Goal: Transaction & Acquisition: Purchase product/service

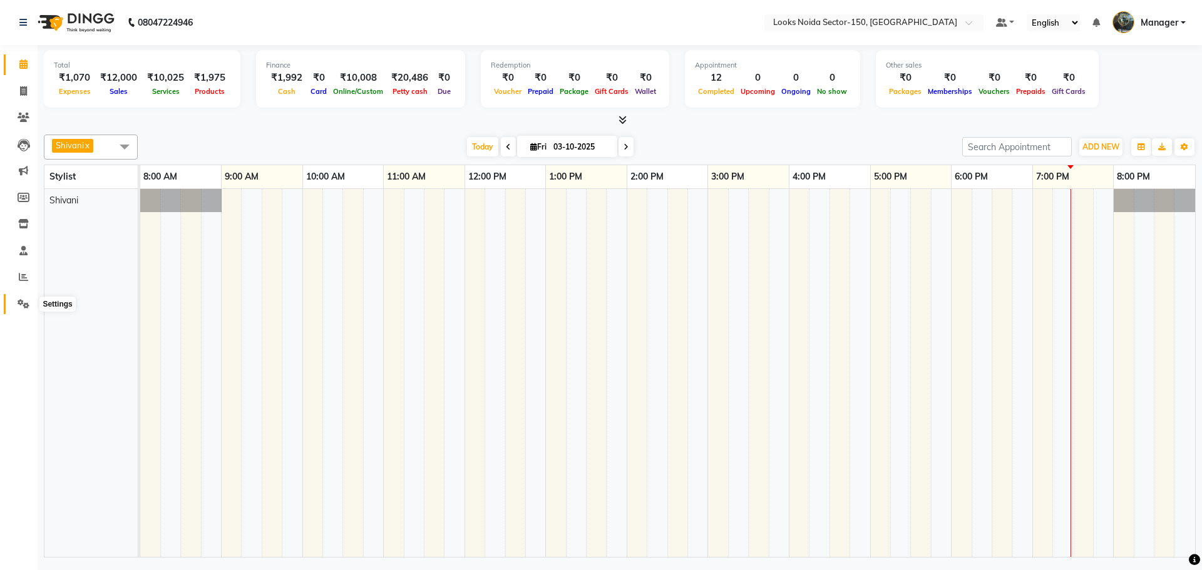
click at [15, 303] on span at bounding box center [24, 304] width 22 height 14
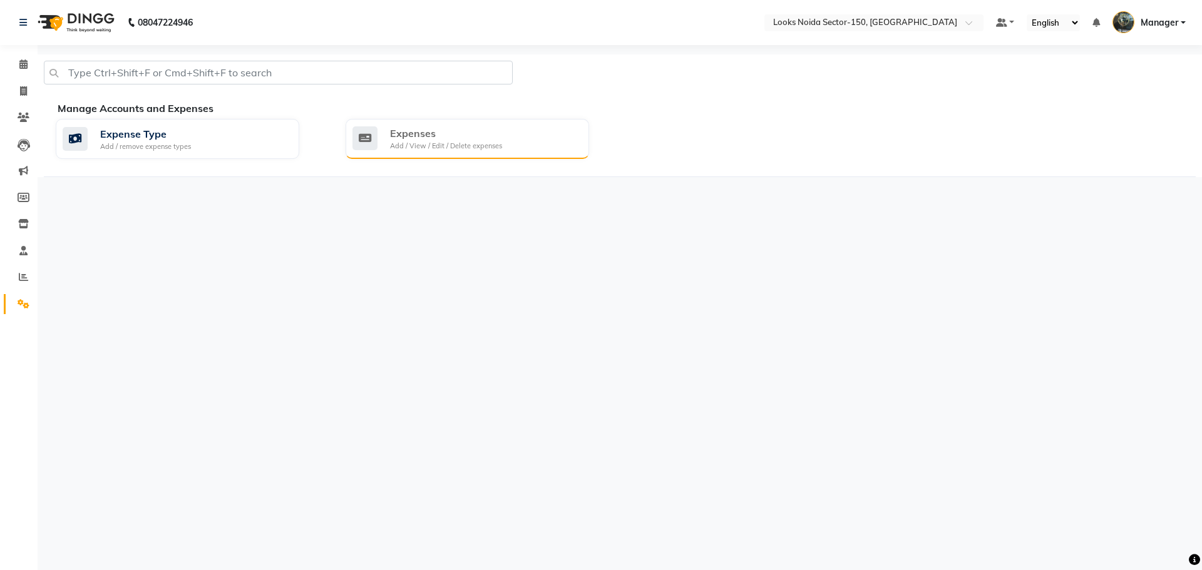
click at [506, 137] on div "Expenses Add / View / Edit / Delete expenses" at bounding box center [465, 139] width 227 height 26
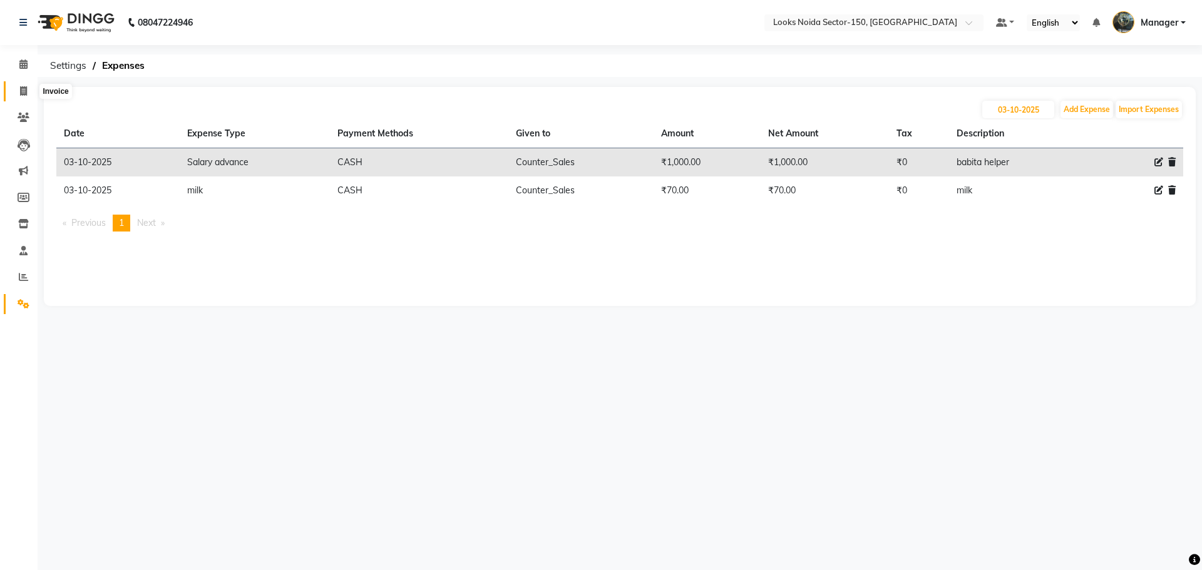
click at [21, 91] on icon at bounding box center [23, 90] width 7 height 9
select select "service"
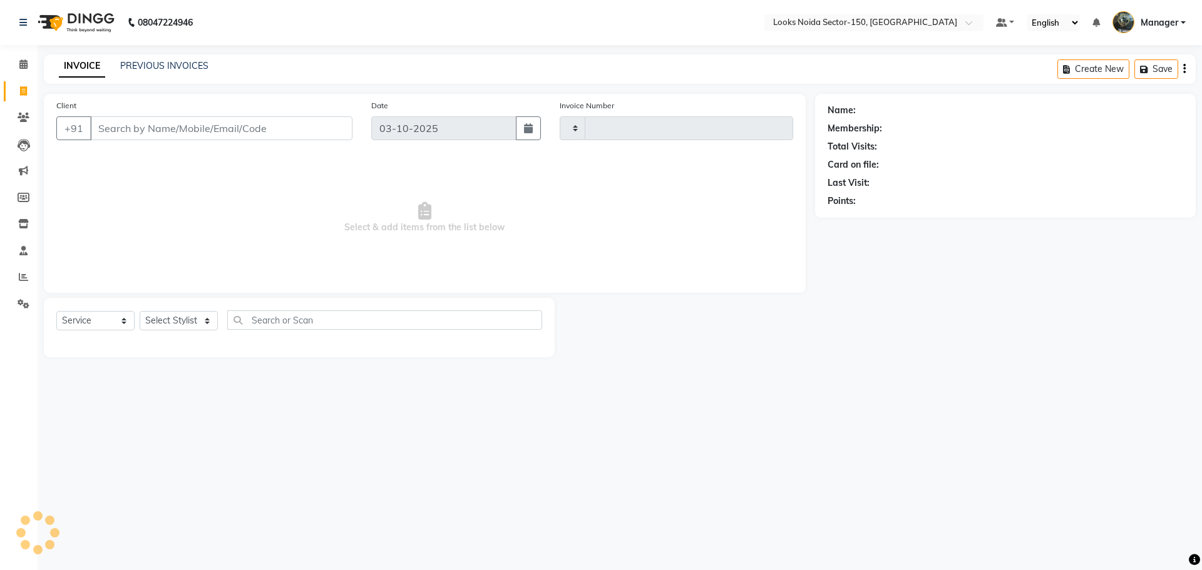
type input "1149"
select select "8587"
click at [23, 28] on link at bounding box center [25, 22] width 13 height 35
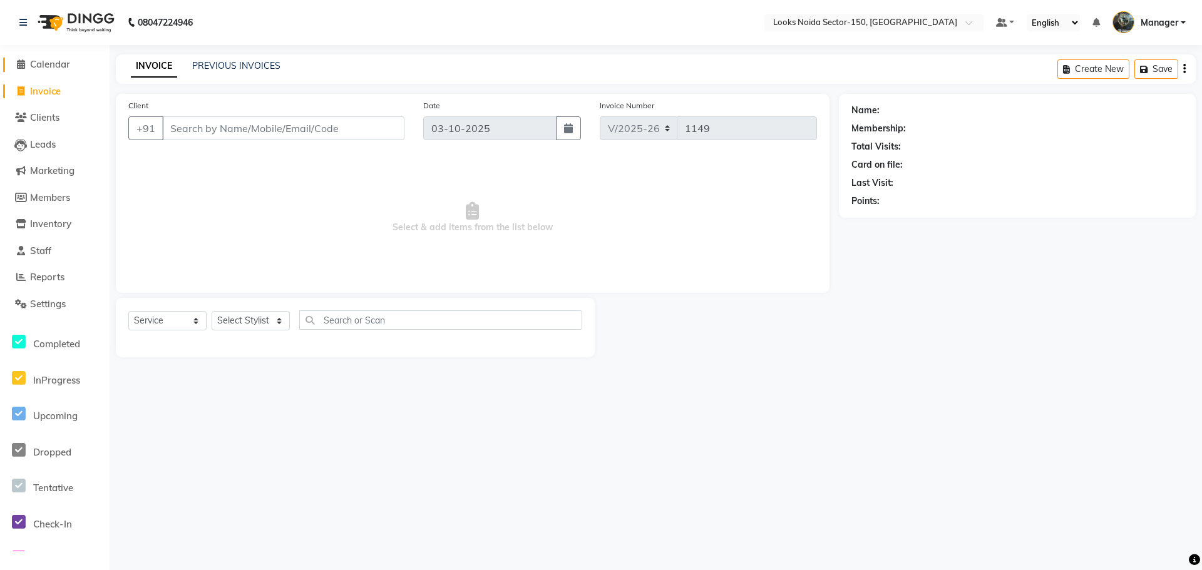
click at [36, 60] on span "Calendar" at bounding box center [50, 64] width 40 height 12
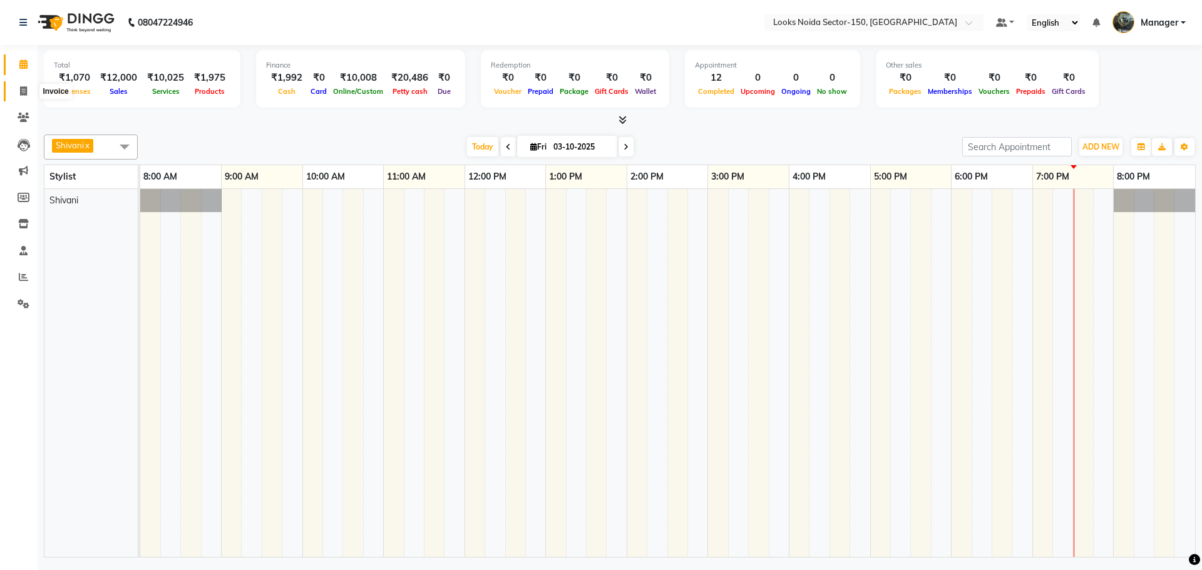
click at [21, 90] on icon at bounding box center [23, 90] width 7 height 9
select select "8587"
select select "service"
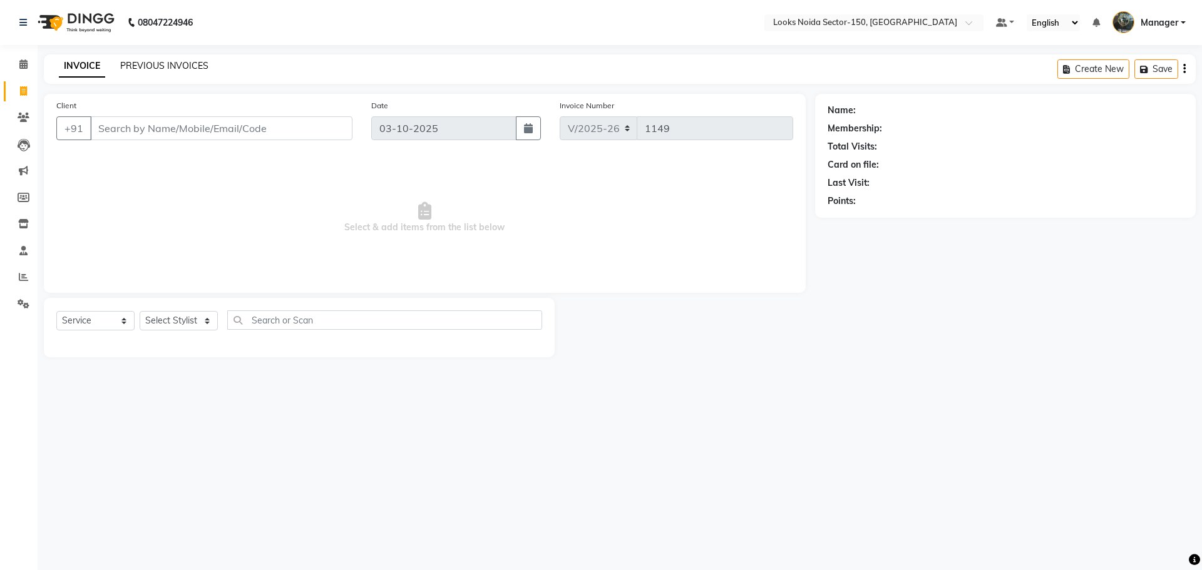
click at [132, 66] on link "PREVIOUS INVOICES" at bounding box center [164, 65] width 88 height 11
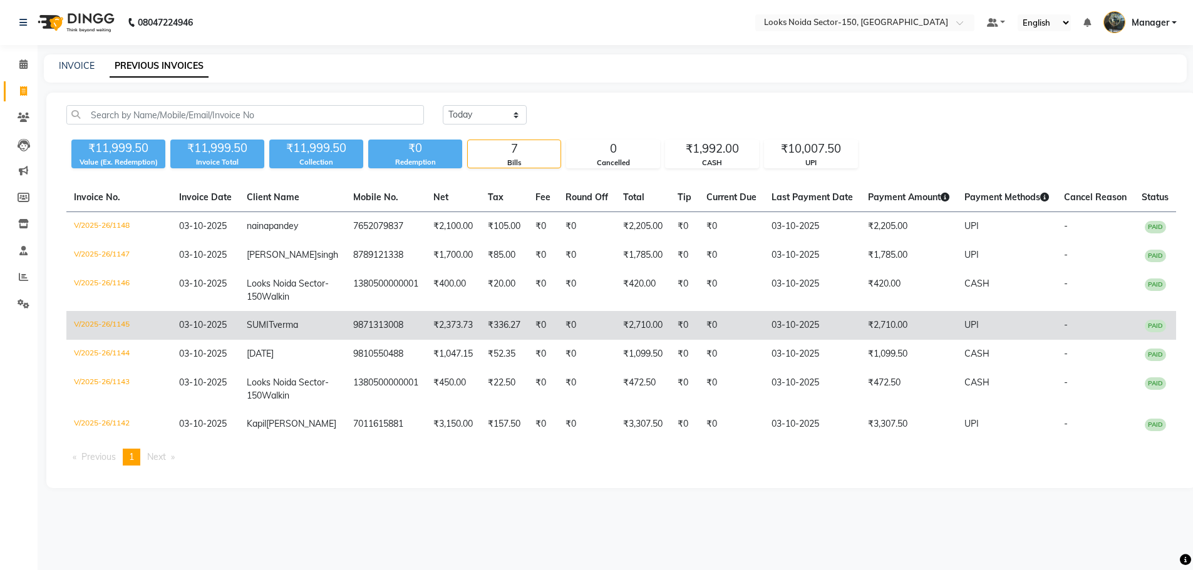
click at [779, 340] on td "03-10-2025" at bounding box center [812, 325] width 96 height 29
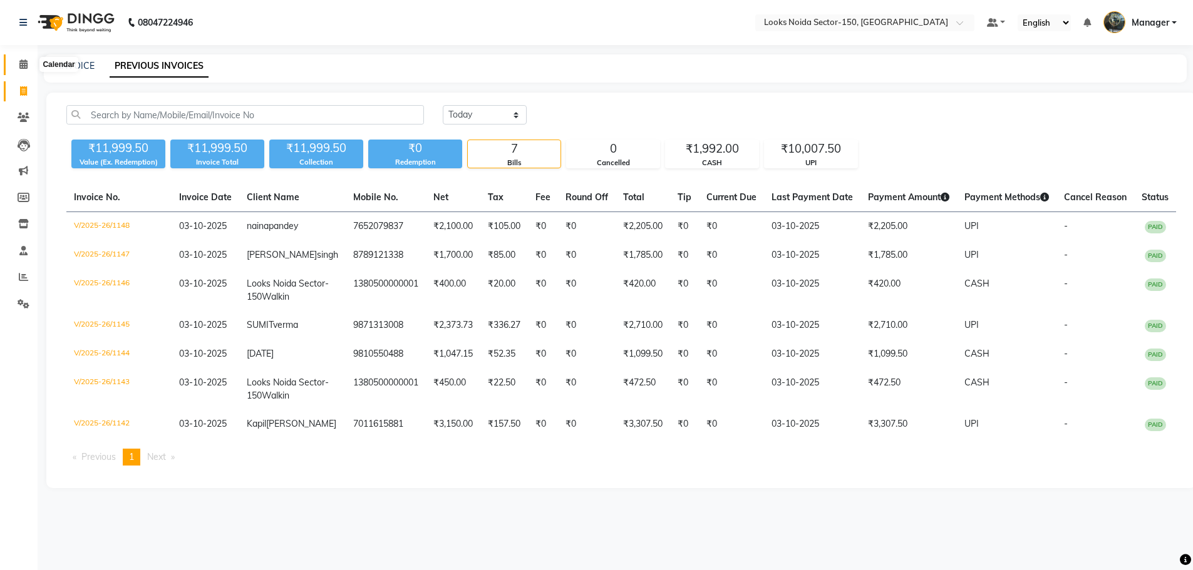
click at [25, 64] on icon at bounding box center [23, 63] width 8 height 9
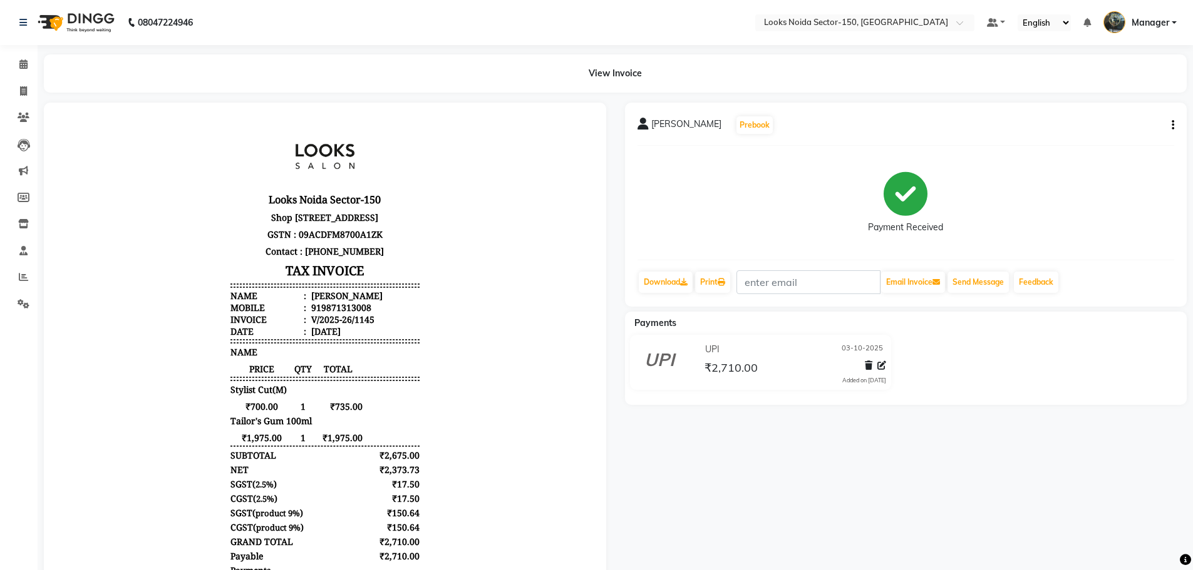
click at [1171, 125] on icon "button" at bounding box center [1172, 125] width 3 height 1
click at [1126, 136] on div "Edit Item Staff" at bounding box center [1110, 133] width 86 height 16
select select "85537"
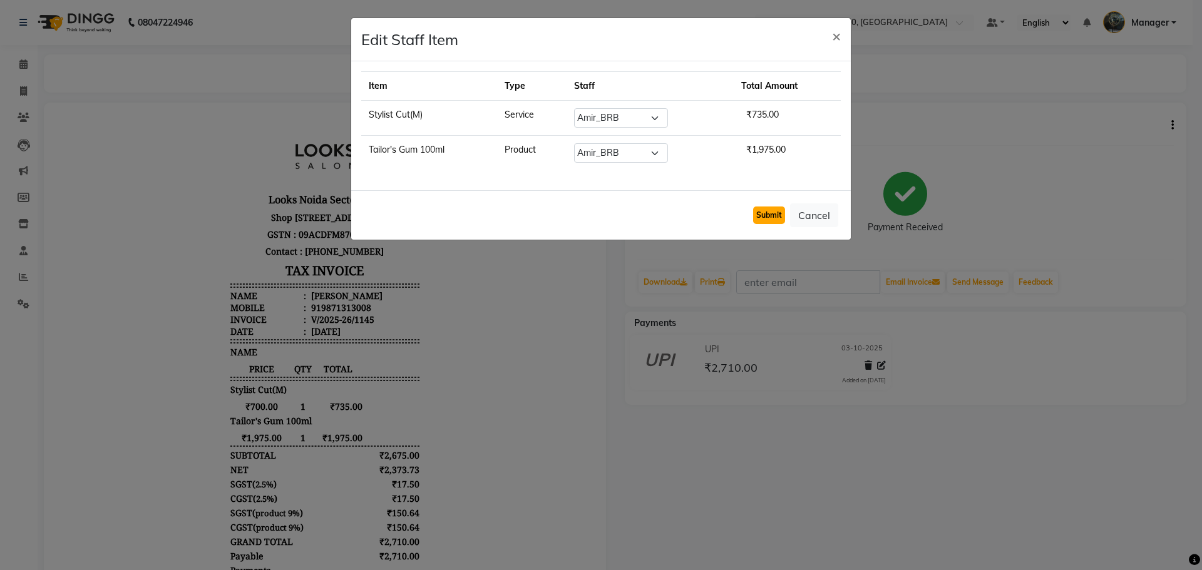
click at [776, 220] on button "Submit" at bounding box center [769, 216] width 32 height 18
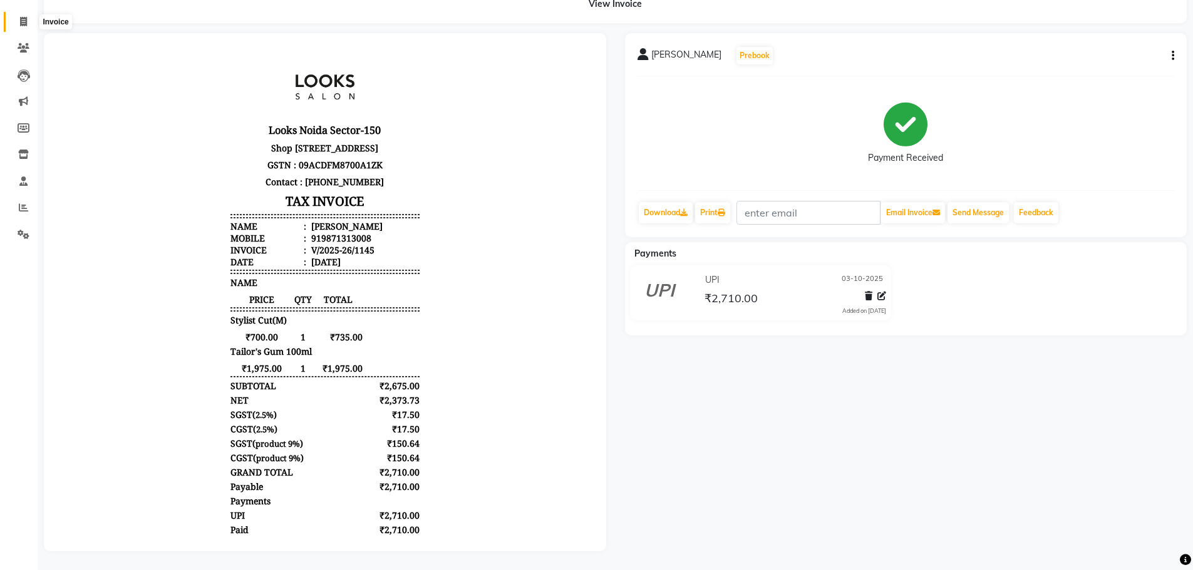
click at [21, 17] on icon at bounding box center [23, 21] width 7 height 9
select select "service"
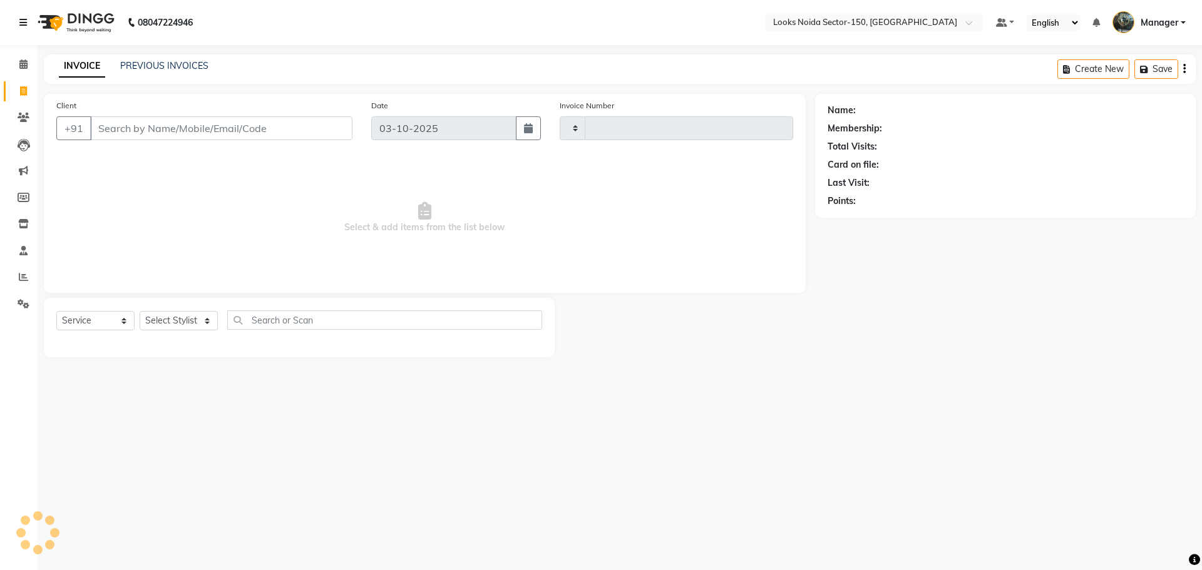
type input "1149"
select select "8587"
click at [24, 63] on icon at bounding box center [23, 63] width 8 height 9
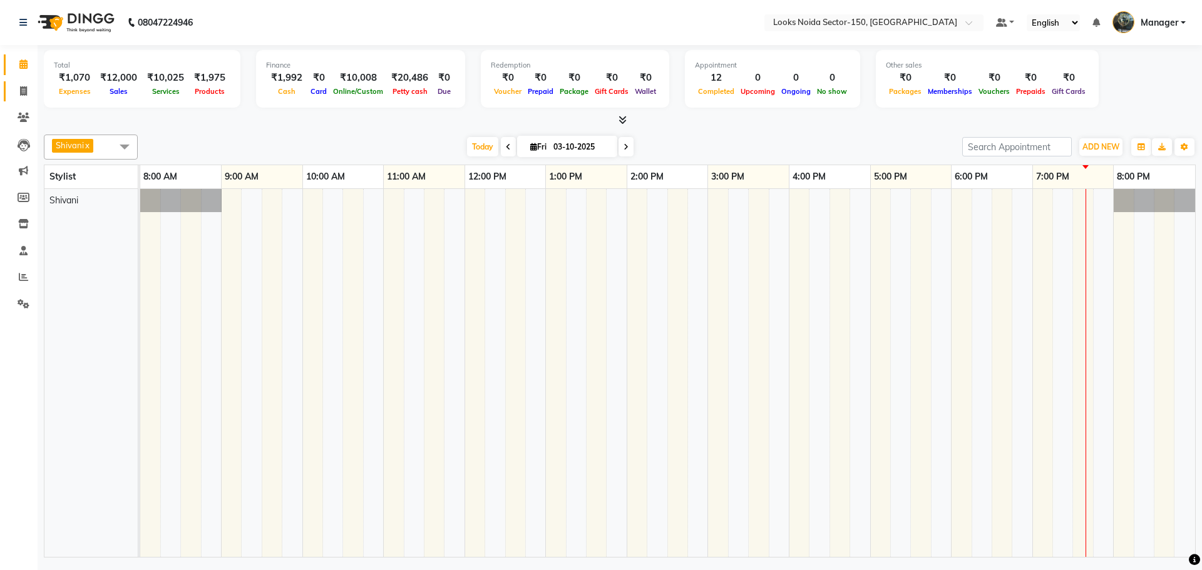
click at [26, 85] on span at bounding box center [24, 92] width 22 height 14
select select "8587"
select select "service"
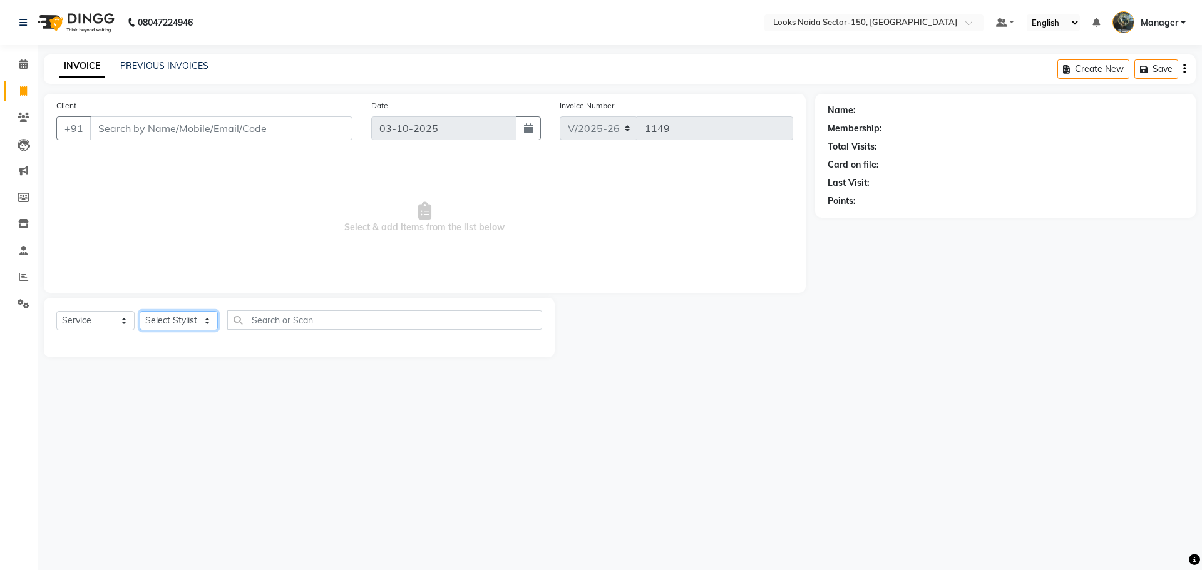
click at [185, 323] on select "Select Stylist Amir_BRB Ankita_Pdct Arshad Counter_Sales Deepa Faizan_pdct Farm…" at bounding box center [179, 320] width 78 height 19
select select "88093"
click at [140, 311] on select "Select Stylist Amir_BRB Ankita_Pdct Arshad Counter_Sales Deepa Faizan_pdct Farm…" at bounding box center [179, 320] width 78 height 19
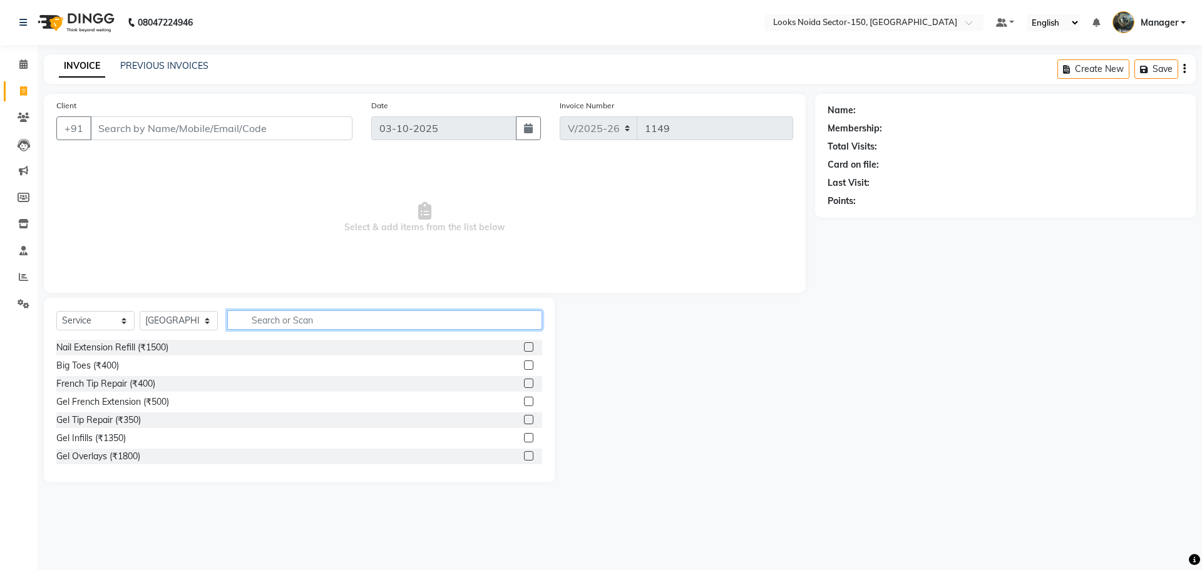
click at [289, 319] on input "text" at bounding box center [384, 320] width 315 height 19
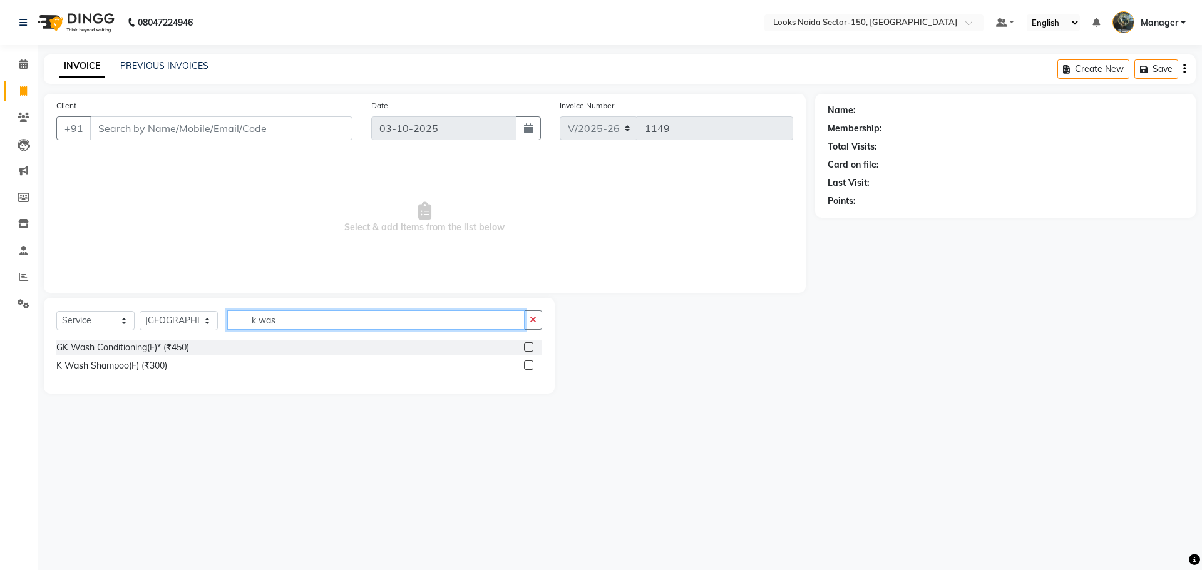
type input "k was"
click at [528, 367] on label at bounding box center [528, 365] width 9 height 9
click at [528, 367] on input "checkbox" at bounding box center [528, 366] width 8 height 8
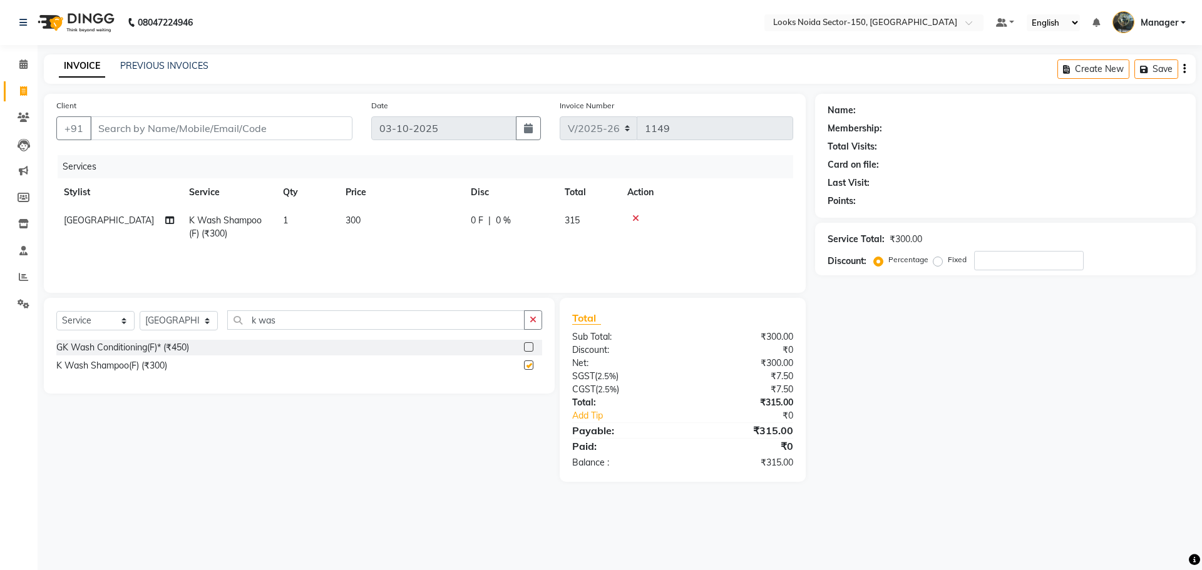
checkbox input "false"
click at [357, 220] on span "300" at bounding box center [353, 220] width 15 height 11
select select "88093"
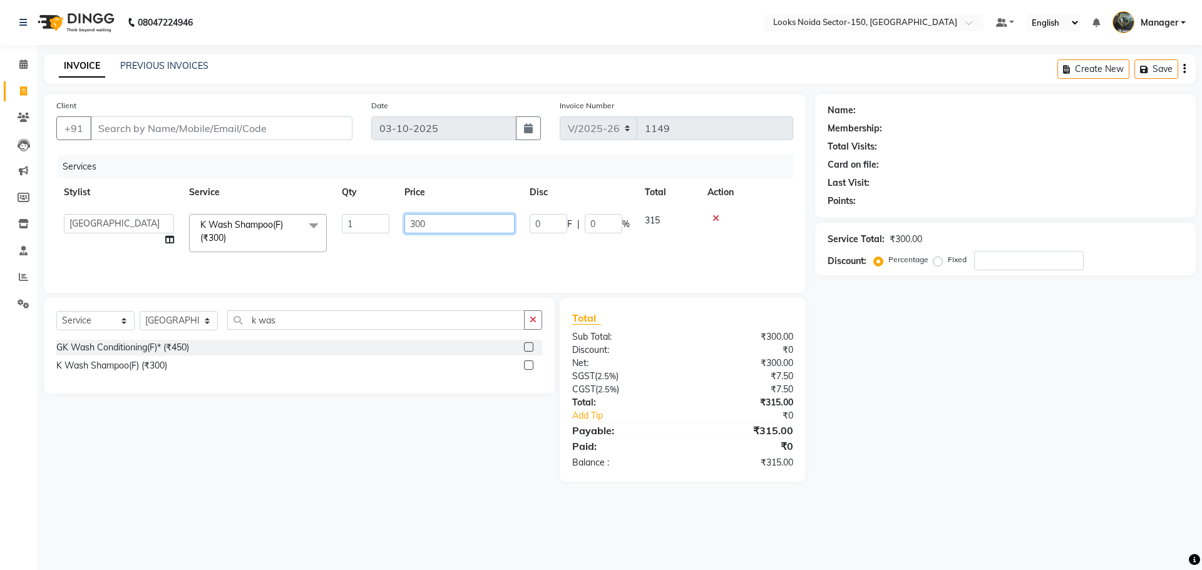
drag, startPoint x: 433, startPoint y: 230, endPoint x: 366, endPoint y: 224, distance: 67.9
click at [369, 244] on tr "Amir_BRB Ankita_Pdct Arshad Counter_Sales Deepa Faizan_pdct Farman_BRB Jawed Ka…" at bounding box center [424, 233] width 737 height 53
type input "500"
click at [383, 267] on div "Services Stylist Service Qty Price Disc Total Action Amir_BRB Ankita_Pdct Arsha…" at bounding box center [424, 217] width 737 height 125
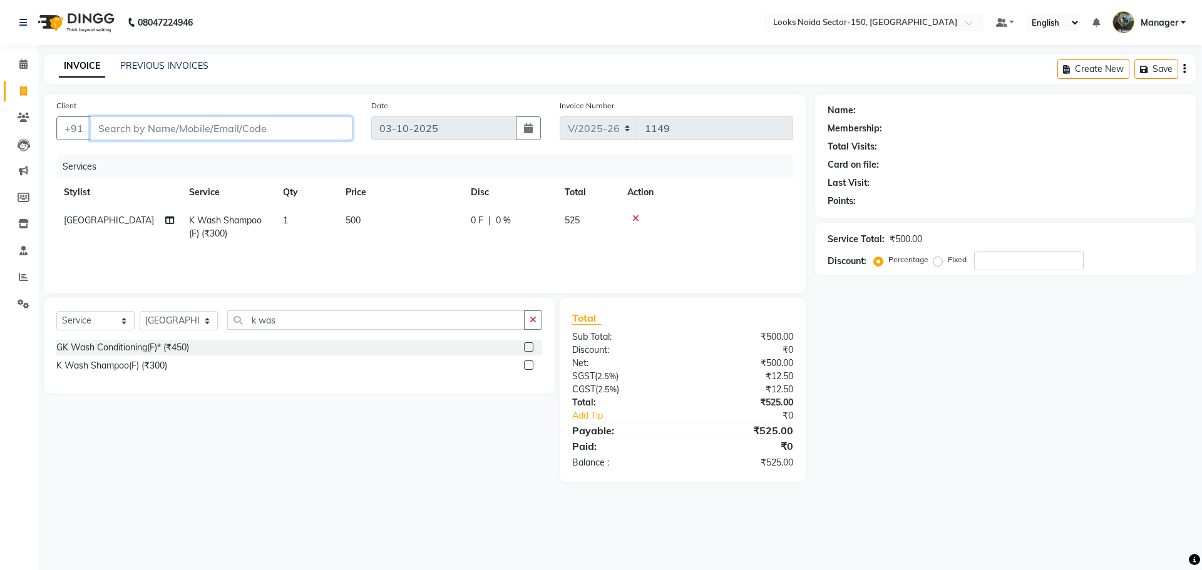
click at [183, 125] on input "Client" at bounding box center [221, 128] width 262 height 24
type input "7"
type input "0"
type input "+"
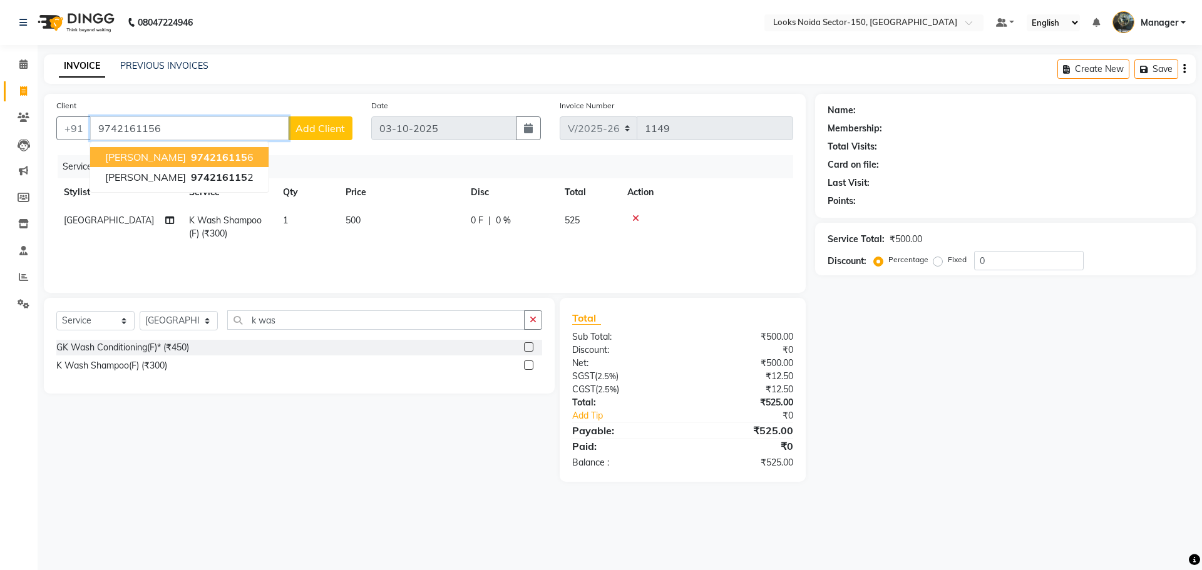
type input "9742161156"
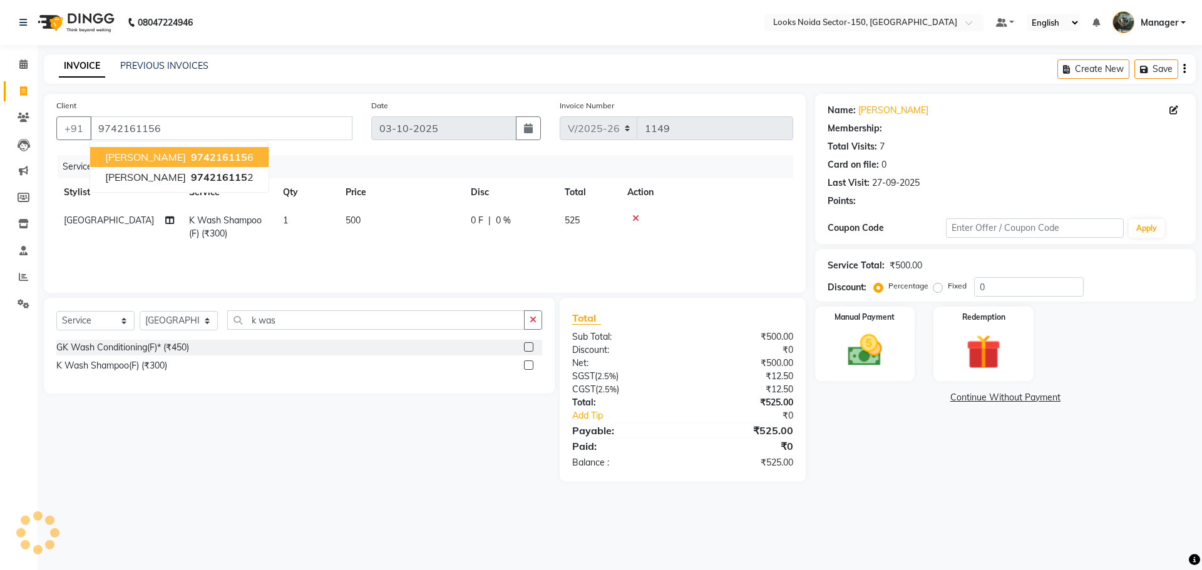
select select "1: Object"
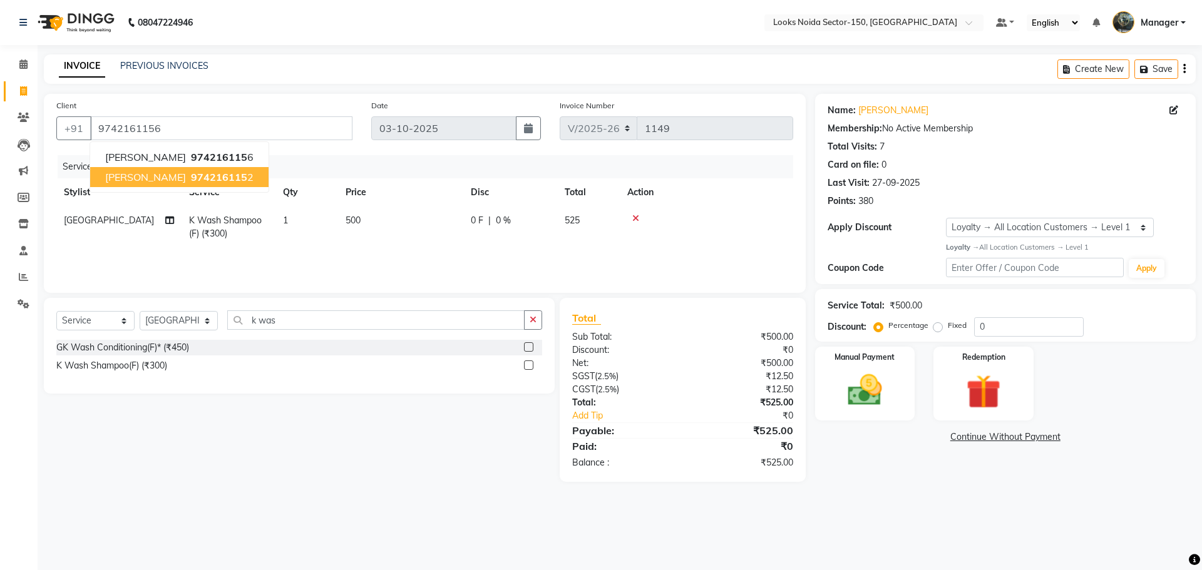
click at [458, 257] on div "Services Stylist Service Qty Price Disc Total Action Milan K Wash Shampoo(F) (₹…" at bounding box center [424, 217] width 737 height 125
click at [886, 395] on img at bounding box center [865, 390] width 58 height 41
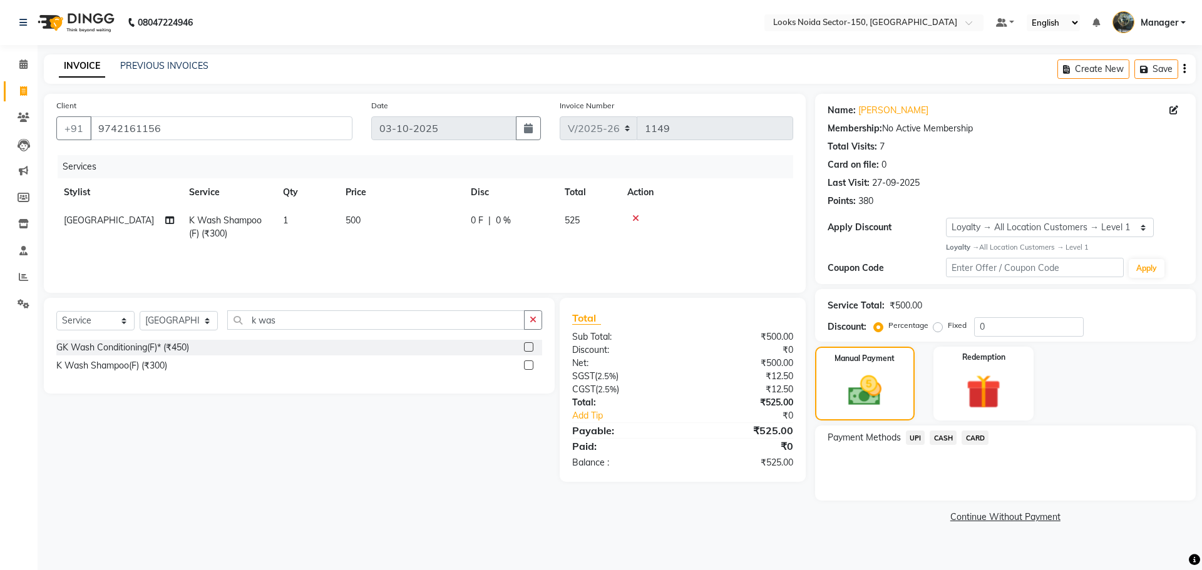
click at [914, 435] on span "UPI" at bounding box center [915, 438] width 19 height 14
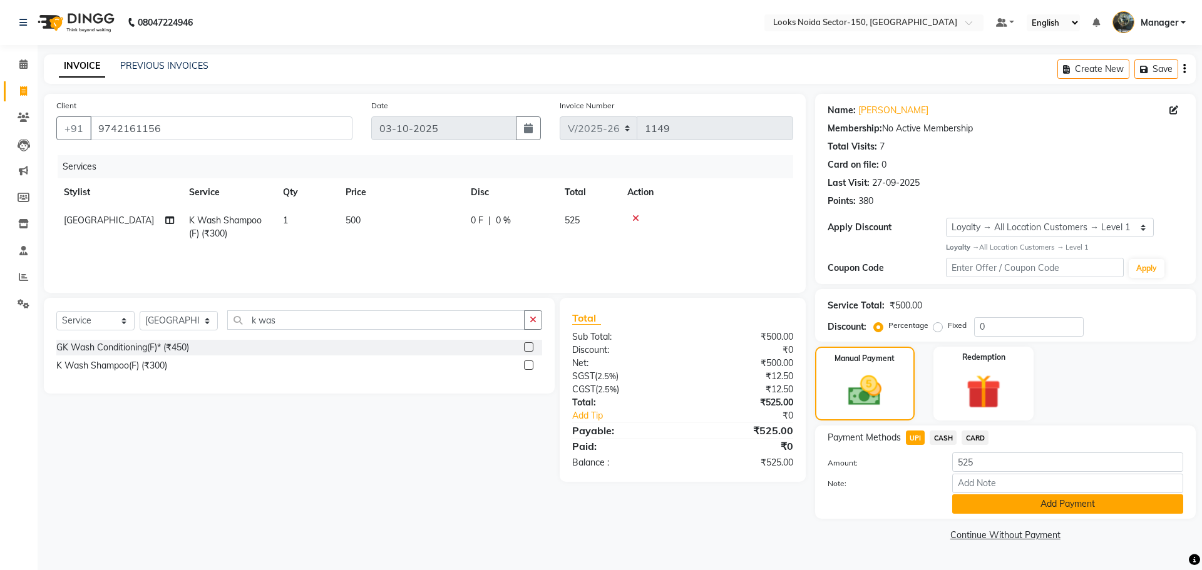
click at [992, 508] on button "Add Payment" at bounding box center [1067, 504] width 231 height 19
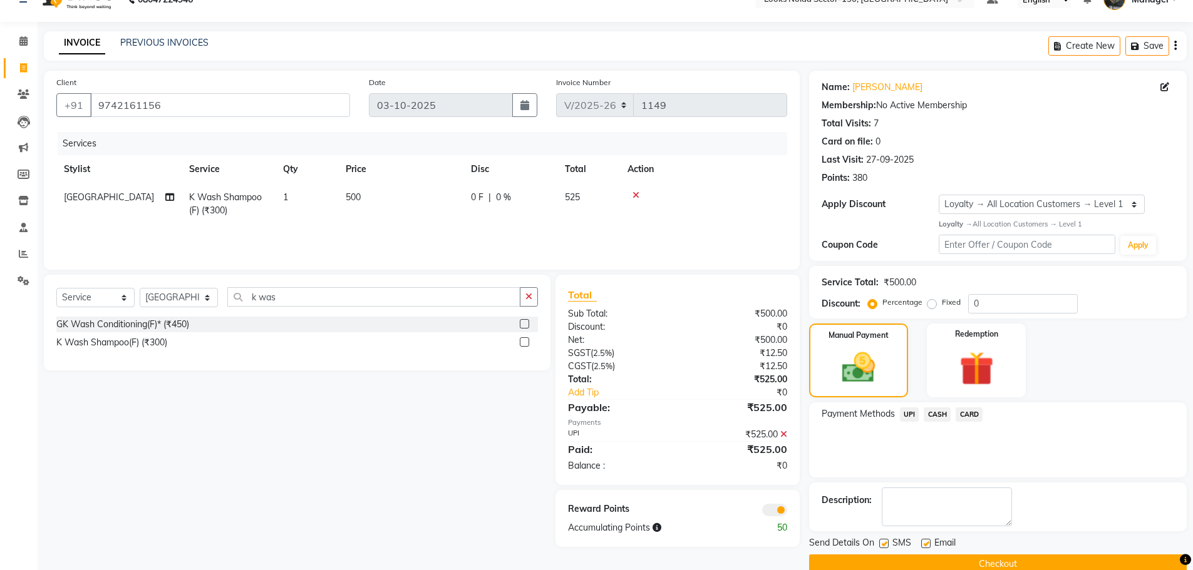
scroll to position [46, 0]
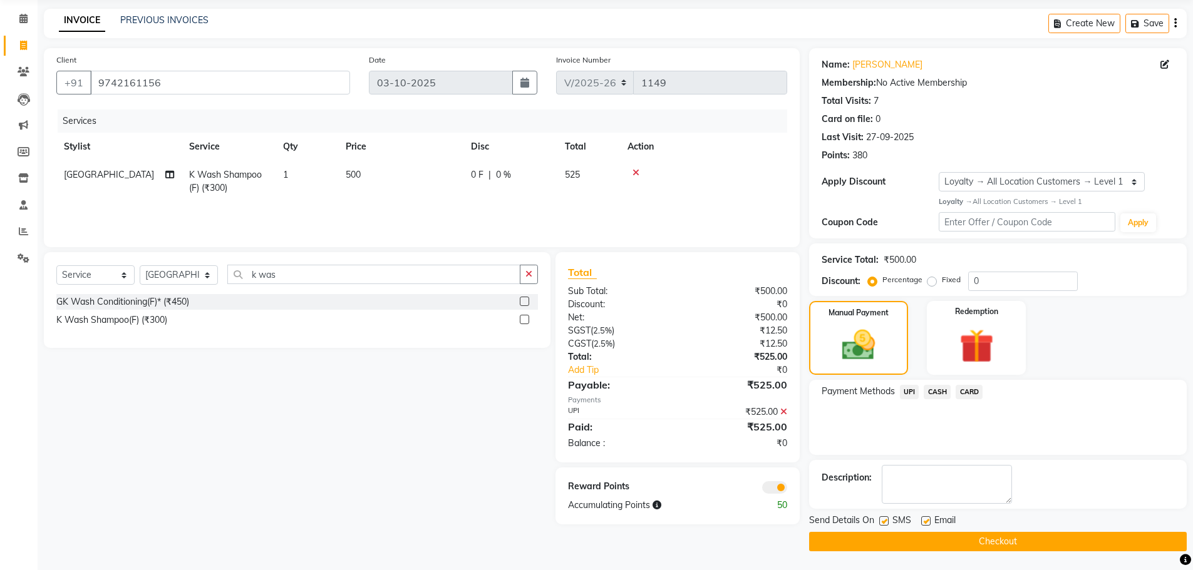
click at [780, 490] on span at bounding box center [774, 487] width 25 height 13
click at [787, 490] on input "checkbox" at bounding box center [787, 490] width 0 height 0
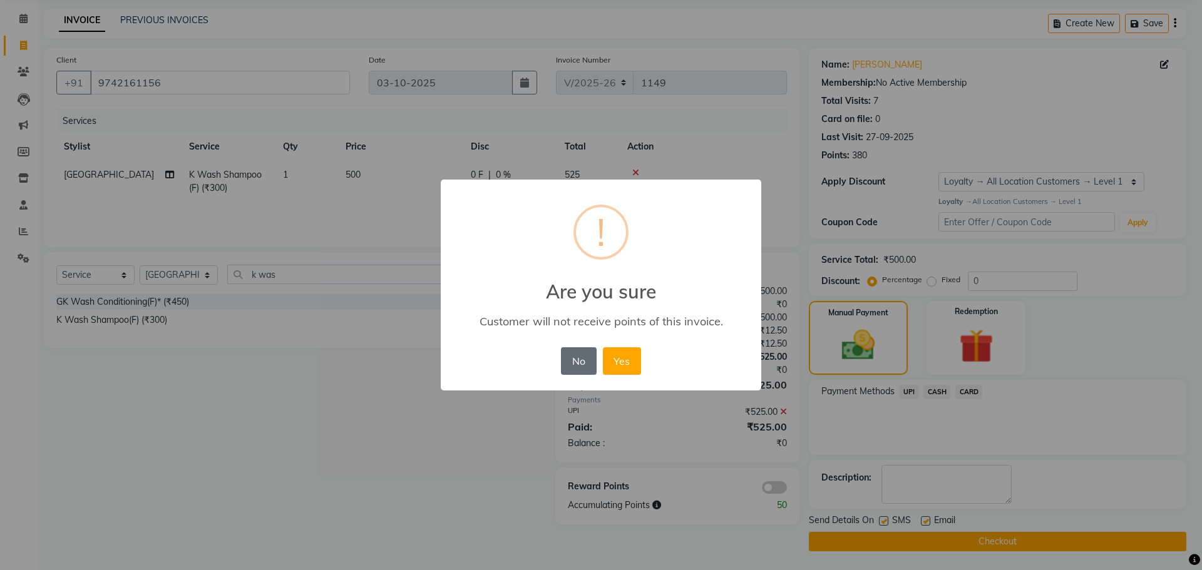
click at [580, 367] on button "No" at bounding box center [578, 361] width 35 height 28
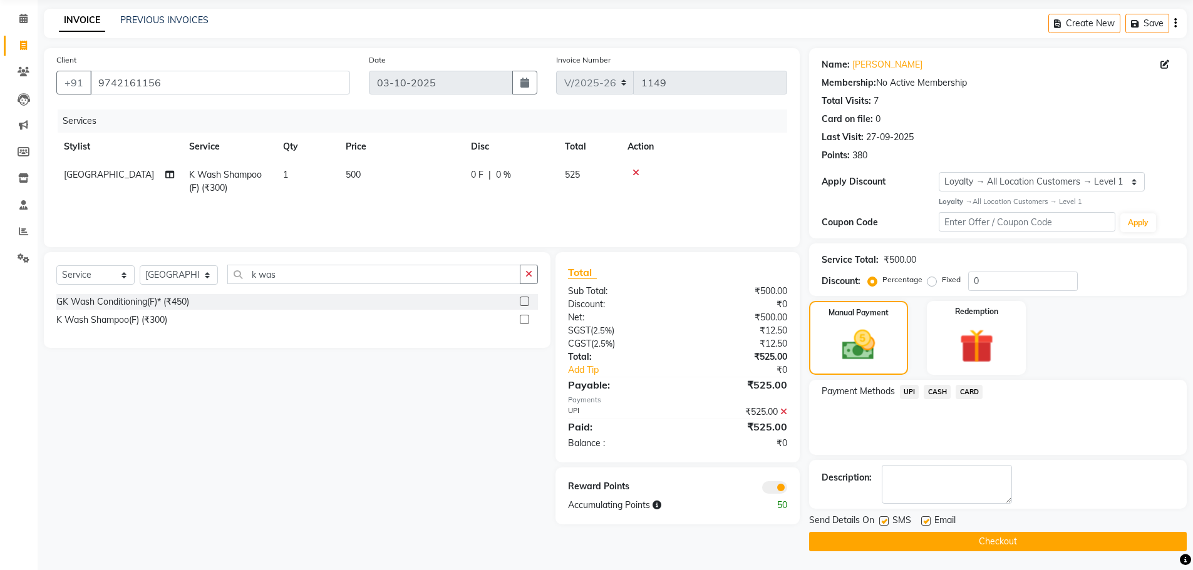
click at [921, 521] on label at bounding box center [925, 521] width 9 height 9
click at [921, 521] on input "checkbox" at bounding box center [925, 522] width 8 height 8
checkbox input "false"
click at [903, 541] on button "Checkout" at bounding box center [998, 541] width 378 height 19
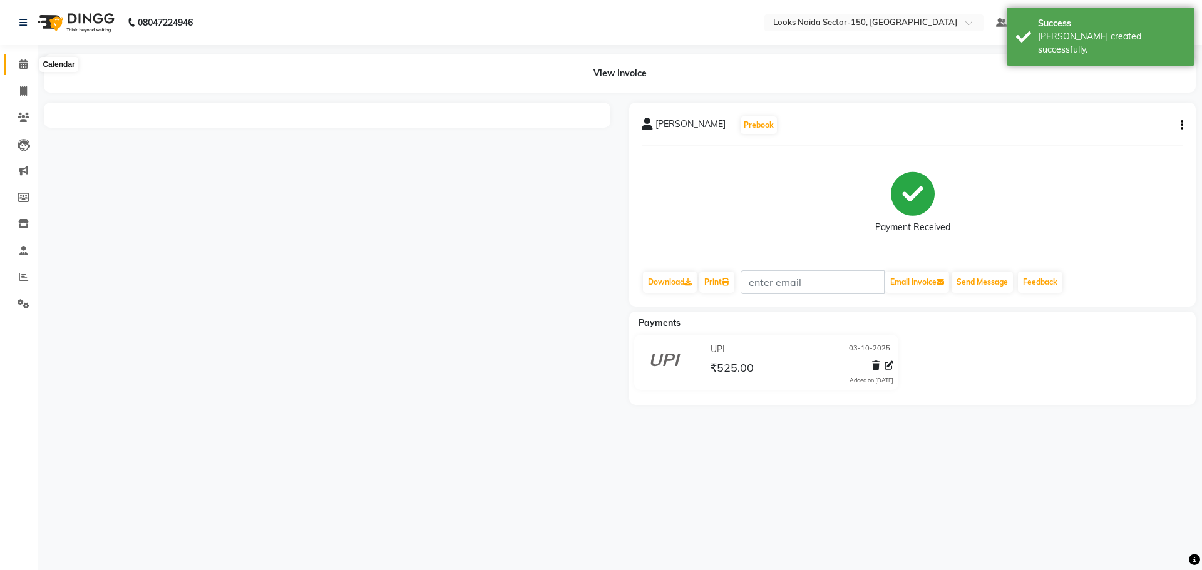
click at [22, 63] on icon at bounding box center [23, 63] width 8 height 9
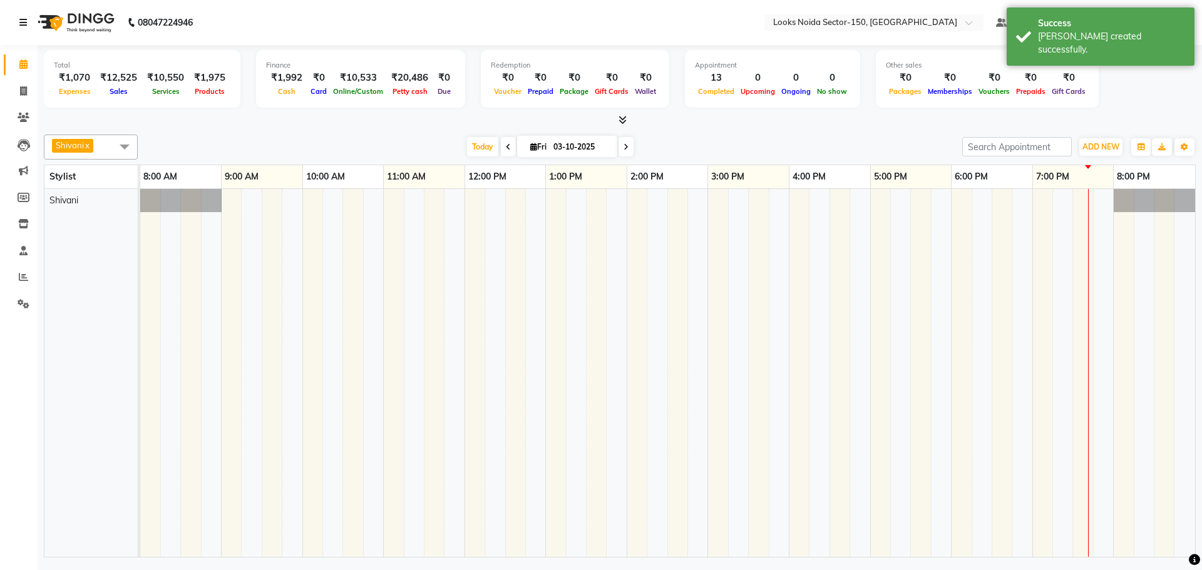
click at [24, 25] on icon at bounding box center [23, 22] width 8 height 9
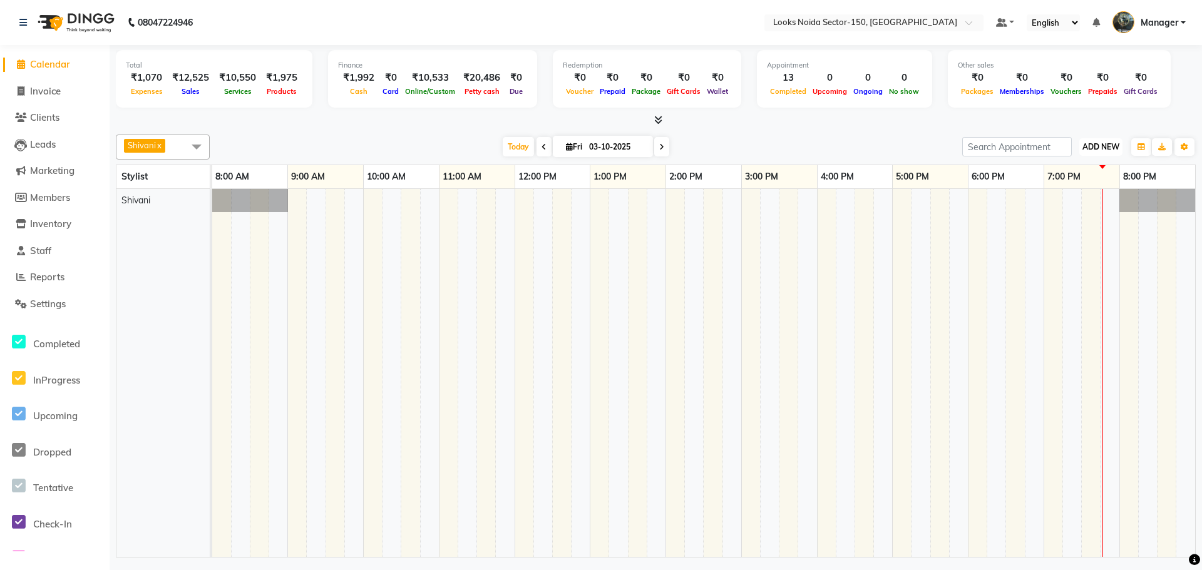
click at [1106, 148] on span "ADD NEW" at bounding box center [1100, 146] width 37 height 9
click at [1085, 202] on link "Add Expense" at bounding box center [1072, 203] width 99 height 16
select select "1"
select select "7800"
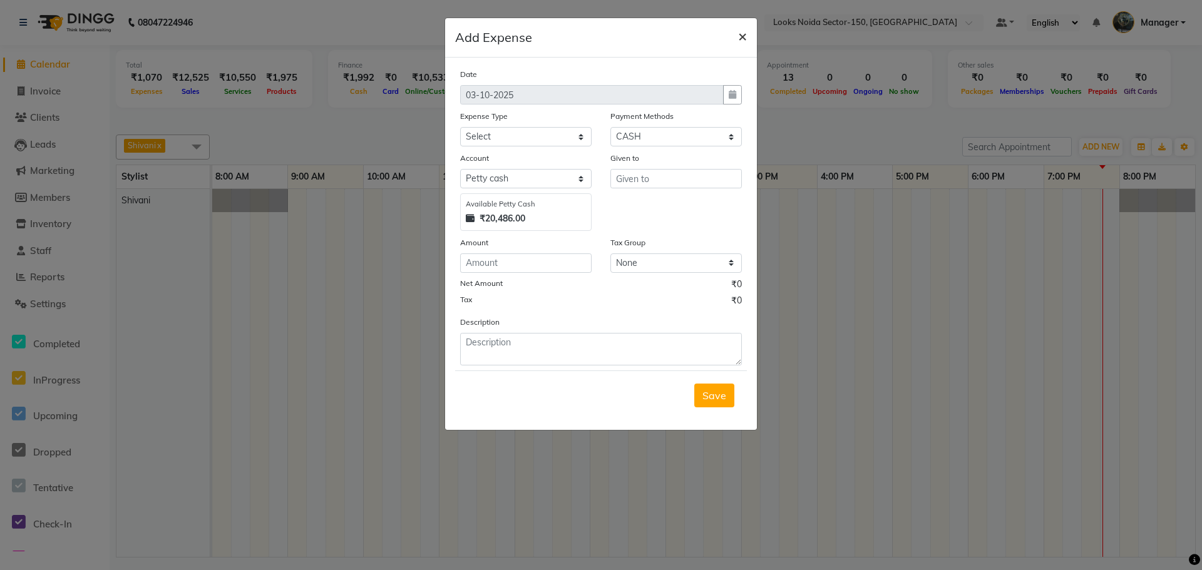
click at [746, 37] on span "×" at bounding box center [742, 35] width 9 height 19
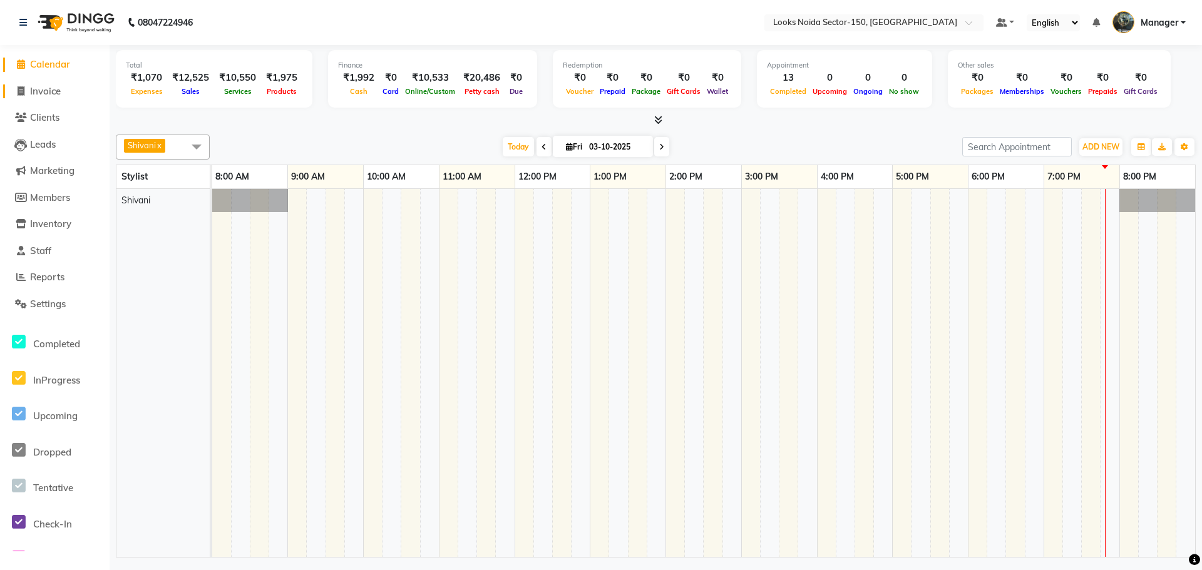
click at [51, 92] on span "Invoice" at bounding box center [45, 91] width 31 height 12
select select "8587"
select select "service"
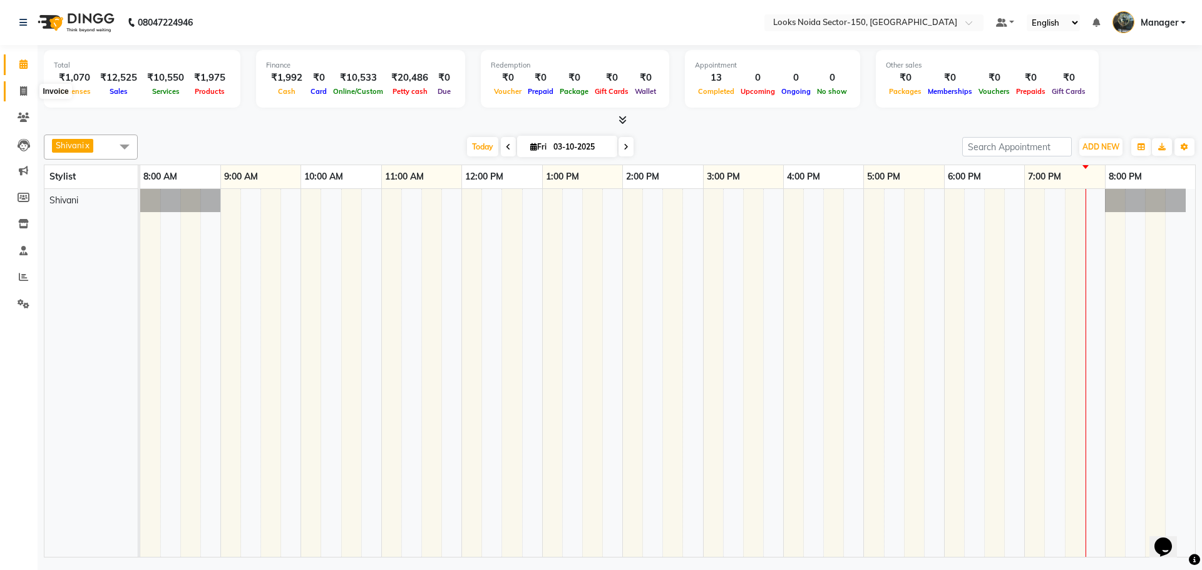
click at [19, 88] on span at bounding box center [24, 92] width 22 height 14
select select "8587"
select select "service"
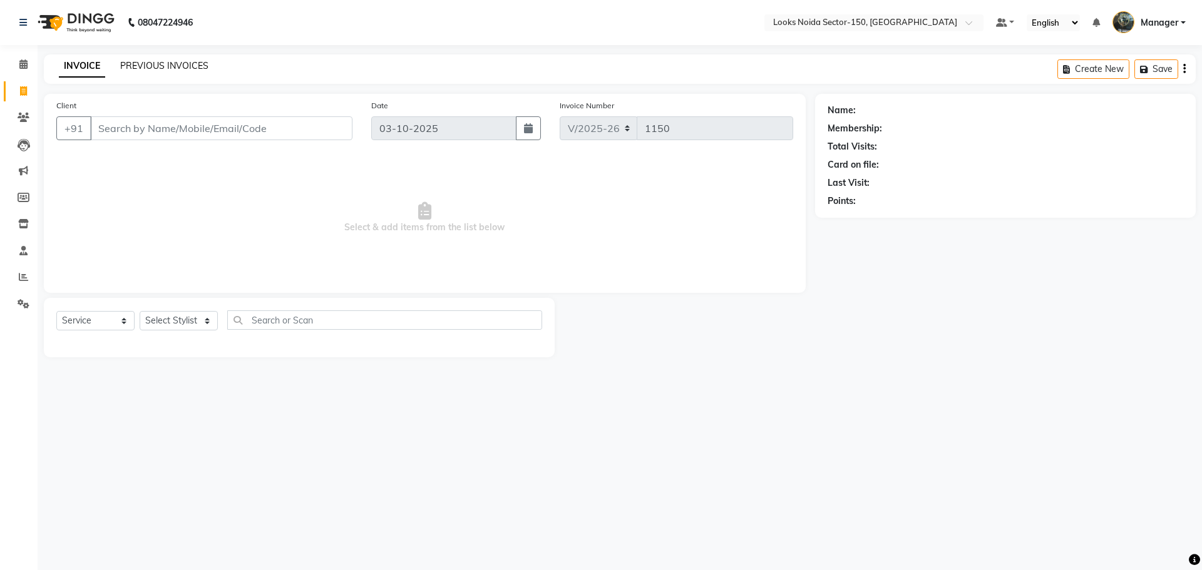
click at [173, 63] on link "PREVIOUS INVOICES" at bounding box center [164, 65] width 88 height 11
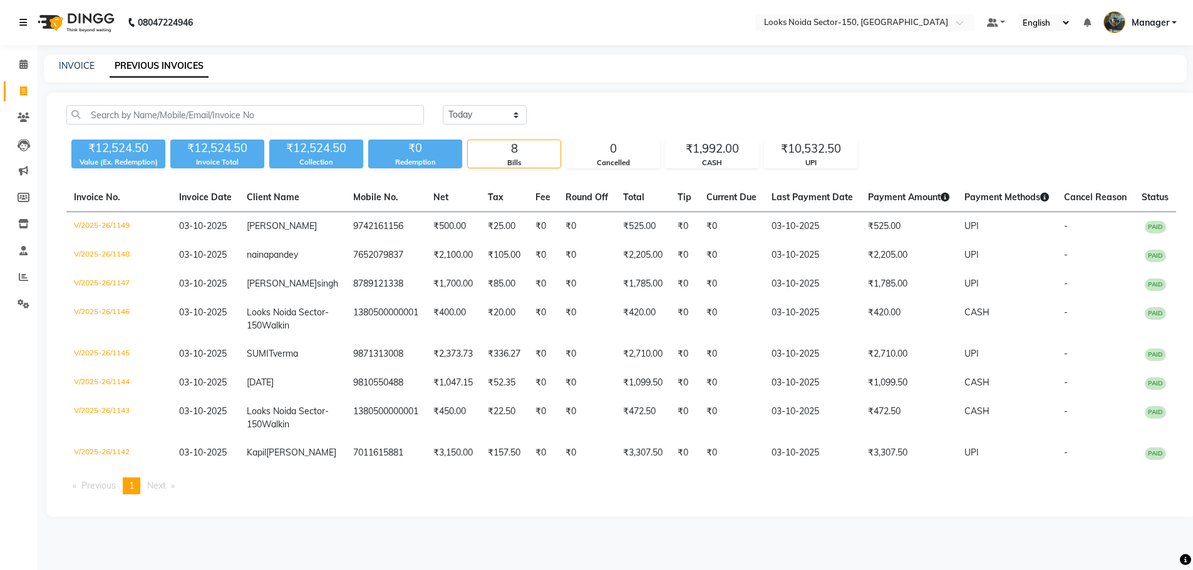
click at [21, 26] on icon at bounding box center [23, 22] width 8 height 9
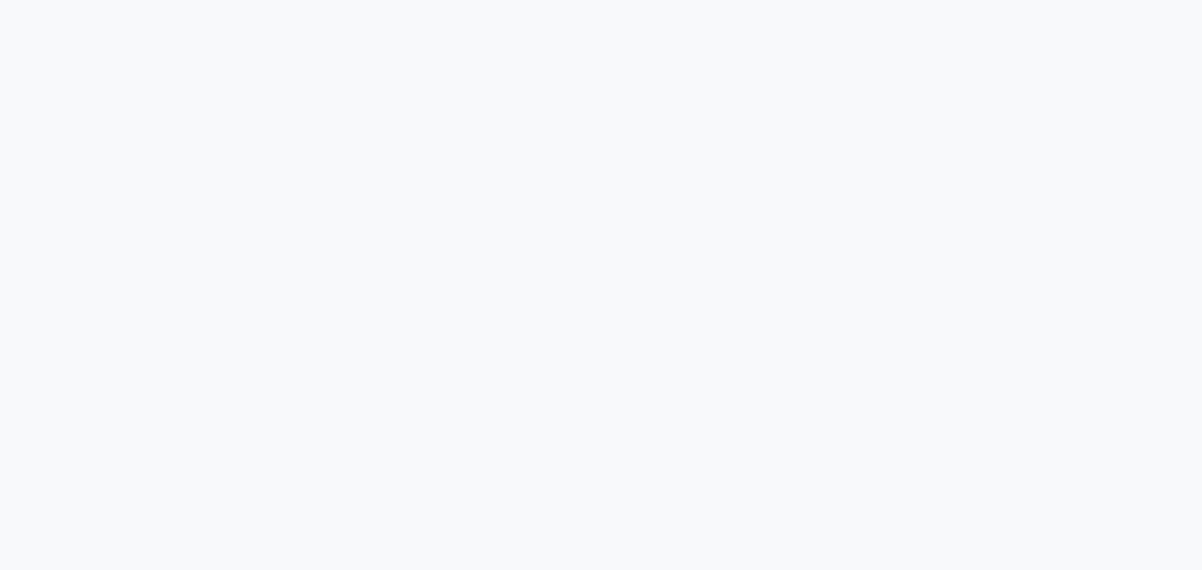
select select "service"
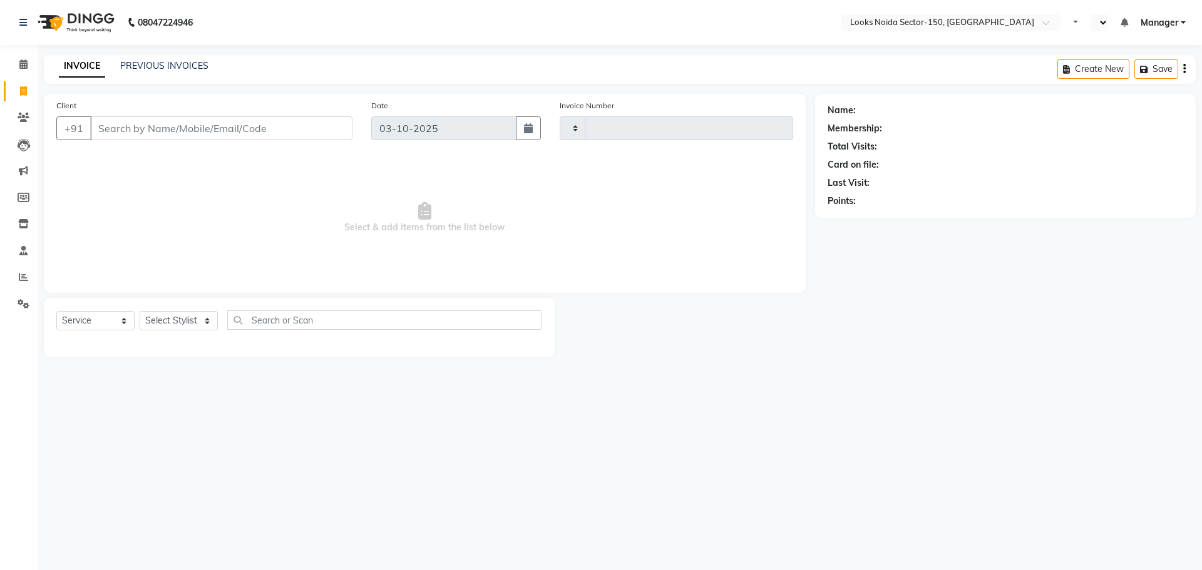
type input "1150"
select select "en"
select select "8587"
